Goal: Find specific page/section: Find specific page/section

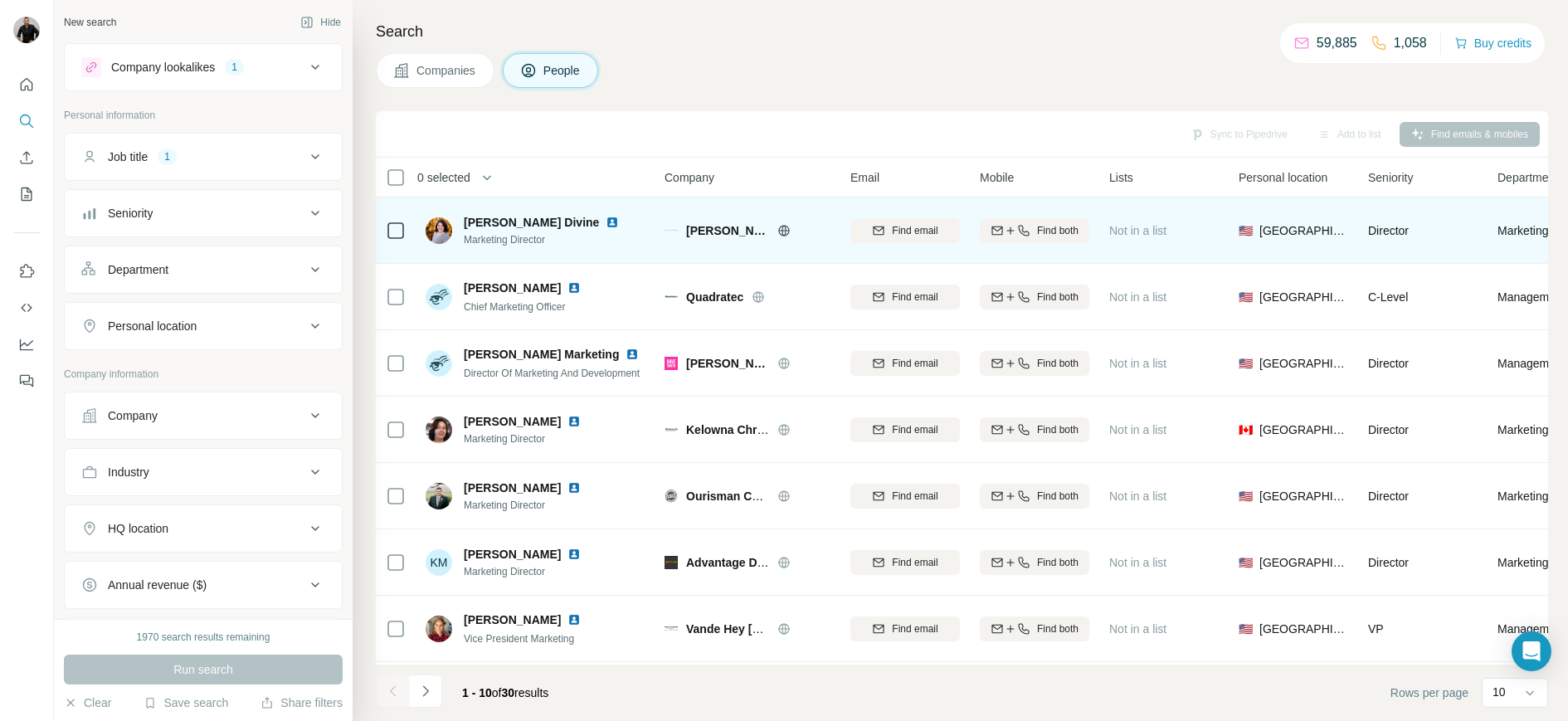
click at [517, 227] on span "[PERSON_NAME] Divine" at bounding box center [531, 222] width 135 height 17
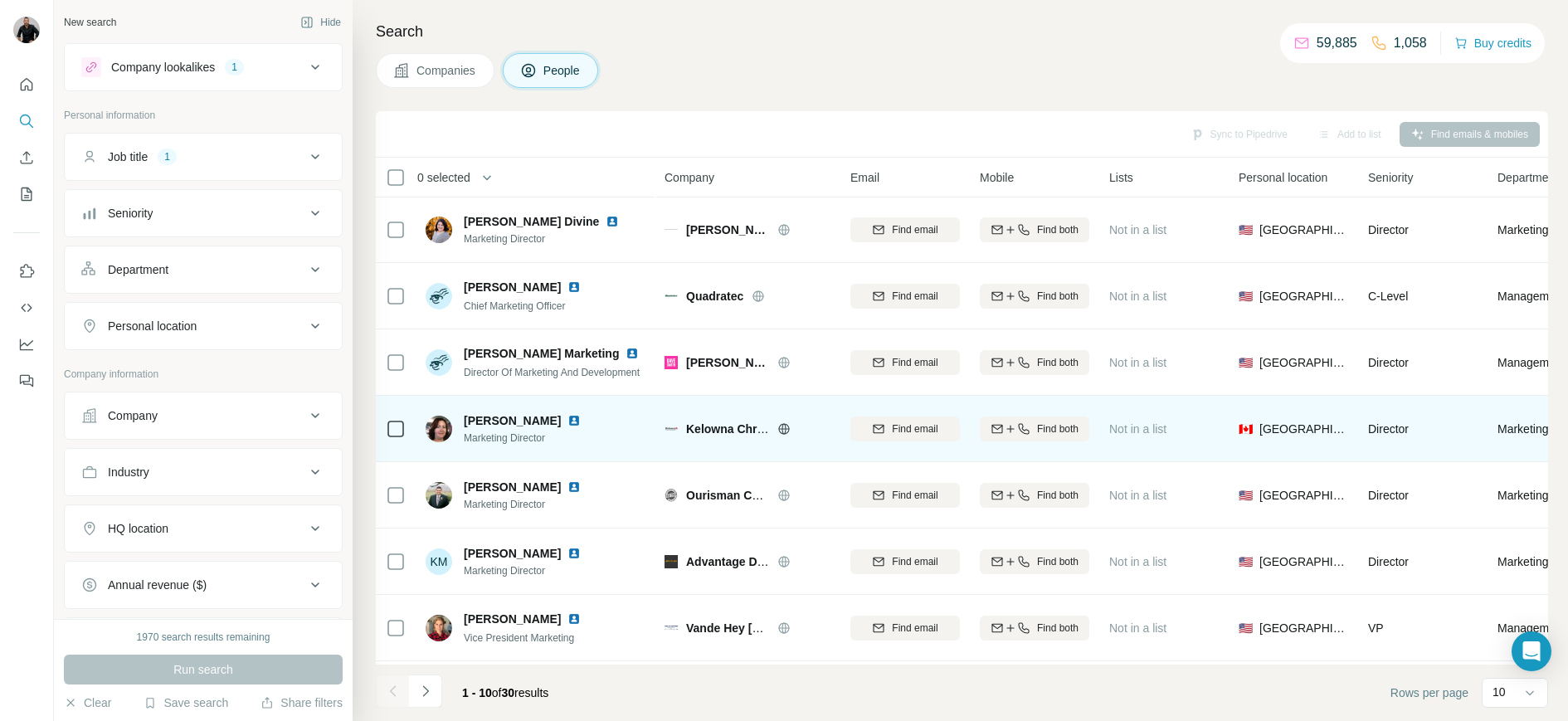
click at [502, 423] on span "[PERSON_NAME]" at bounding box center [512, 421] width 97 height 17
click at [581, 421] on img at bounding box center [575, 421] width 14 height 14
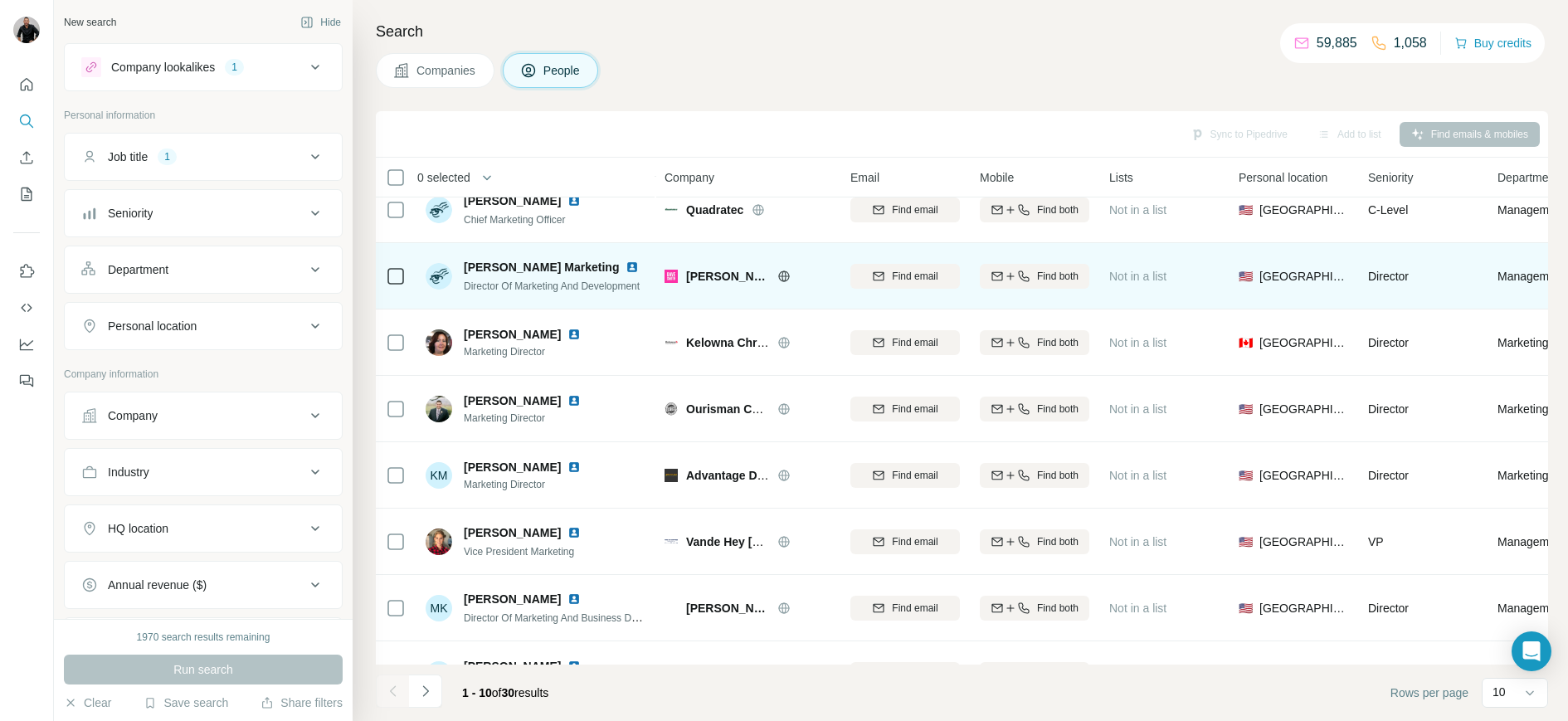
scroll to position [197, 0]
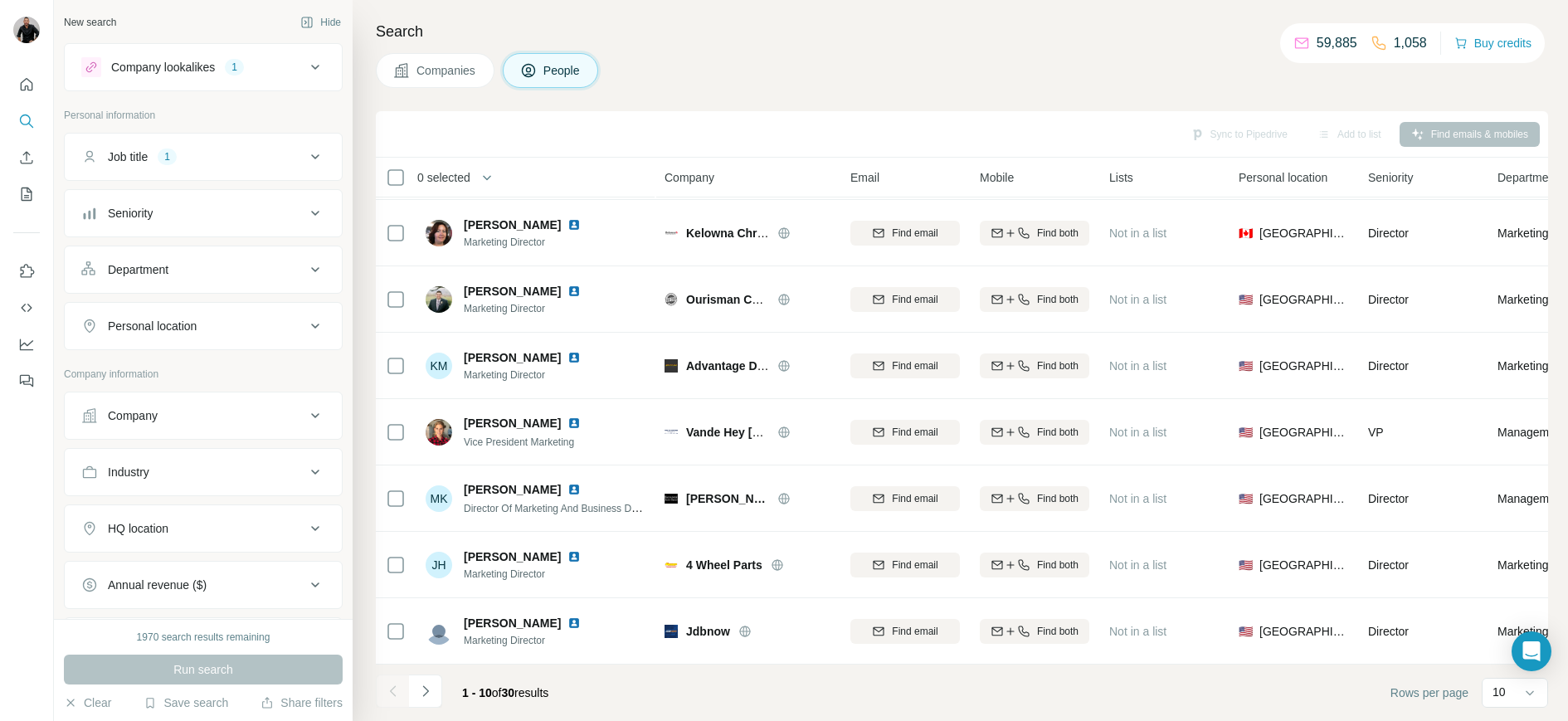
click at [431, 693] on icon "Navigate to next page" at bounding box center [426, 691] width 17 height 17
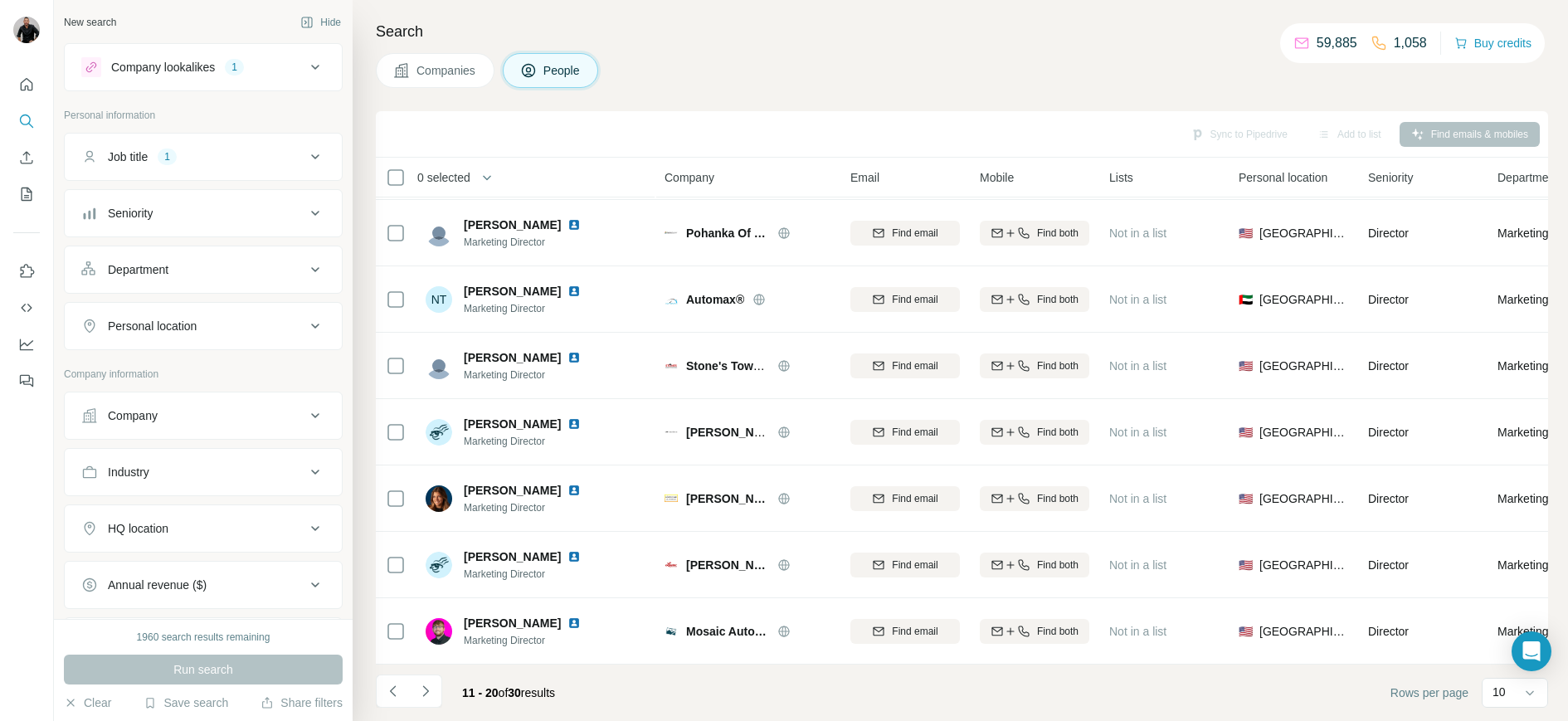
click at [316, 329] on icon at bounding box center [315, 326] width 20 height 20
click at [176, 365] on input "text" at bounding box center [203, 368] width 244 height 29
type input "****"
click at [302, 420] on div at bounding box center [301, 412] width 20 height 20
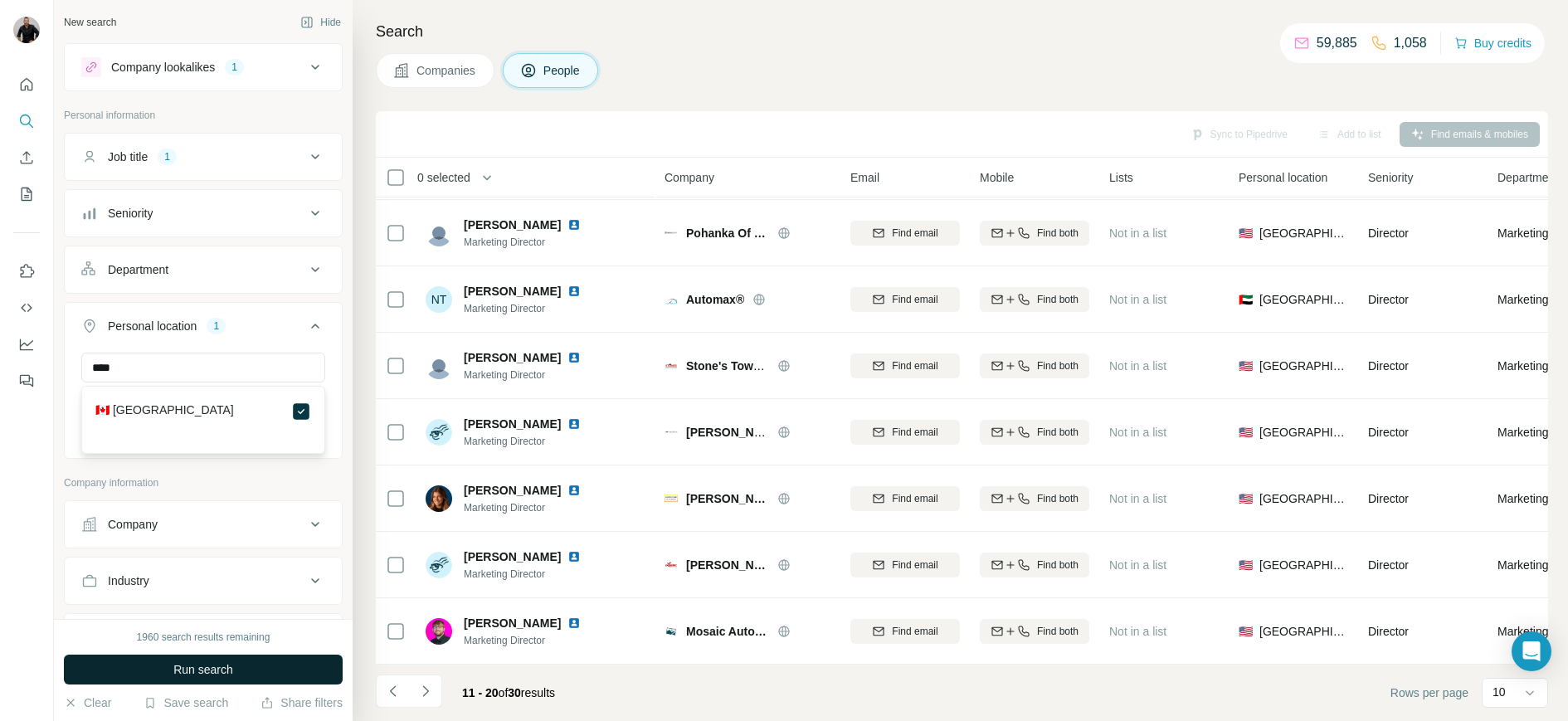
click at [175, 667] on span "Run search" at bounding box center [203, 669] width 60 height 17
